Goal: Task Accomplishment & Management: Manage account settings

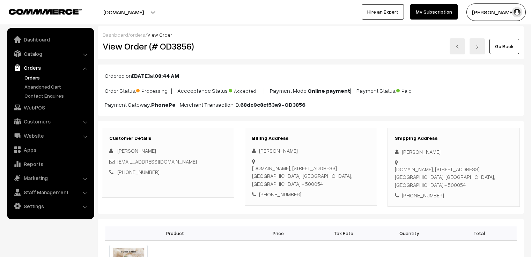
scroll to position [1497, 0]
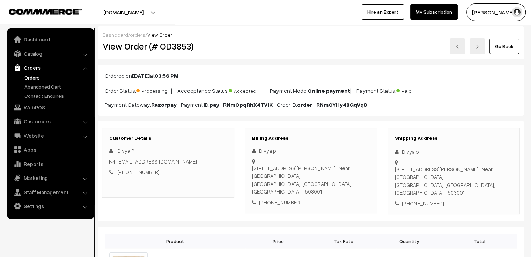
click at [501, 47] on link "Go Back" at bounding box center [504, 46] width 30 height 15
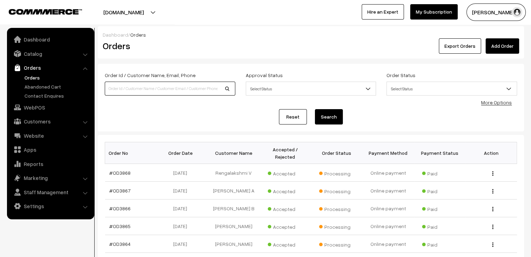
click at [175, 85] on input at bounding box center [170, 89] width 131 height 14
type input "divya"
click at [315, 109] on button "Search" at bounding box center [329, 116] width 28 height 15
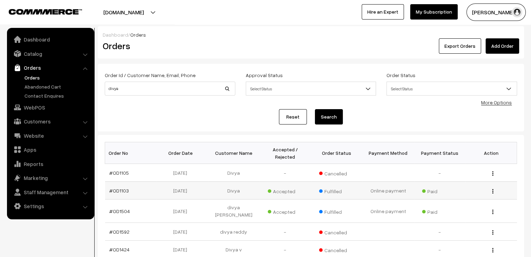
click at [177, 182] on td "15-08-2024" at bounding box center [182, 191] width 52 height 18
click at [189, 186] on td "15-08-2024" at bounding box center [182, 191] width 52 height 18
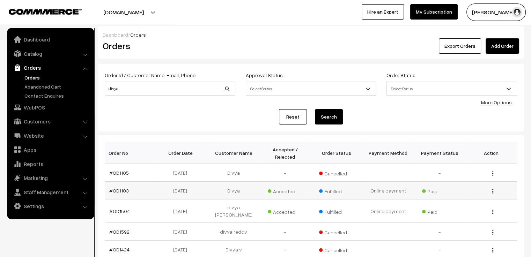
click at [189, 186] on td "15-08-2024" at bounding box center [182, 191] width 52 height 18
click at [116, 188] on link "#OD1103" at bounding box center [119, 191] width 20 height 6
